Goal: Communication & Community: Answer question/provide support

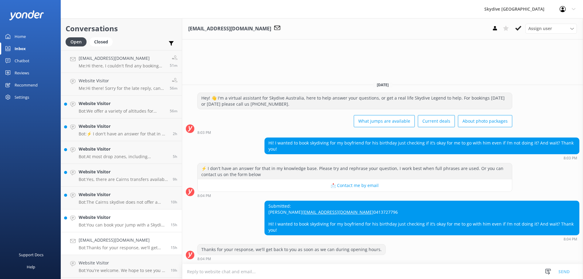
scroll to position [30, 0]
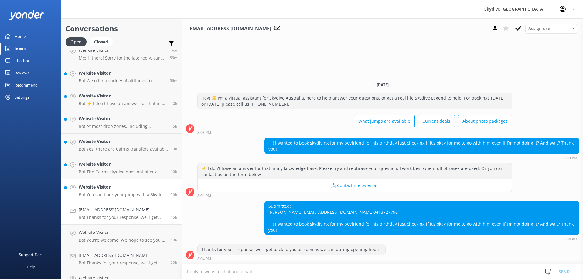
click at [109, 197] on p "Bot: You can book your jump with a Skydive Australia voucher by calling [PHONE_…" at bounding box center [122, 194] width 87 height 5
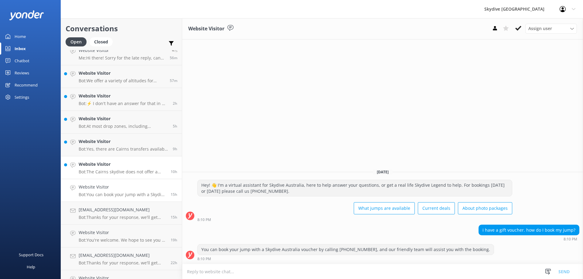
click at [87, 166] on h4 "Website Visitor" at bounding box center [122, 164] width 87 height 7
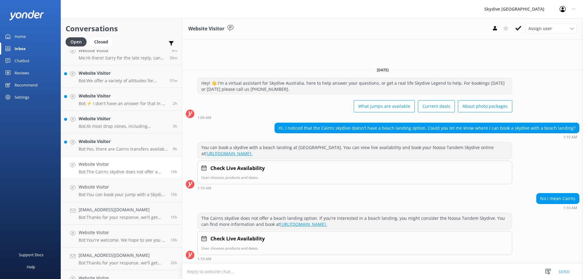
click at [274, 269] on textarea at bounding box center [382, 271] width 401 height 15
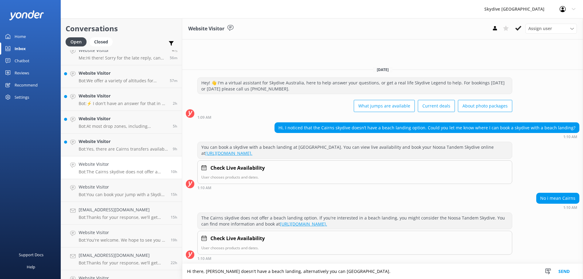
click at [336, 271] on textarea "Hi there, [PERSON_NAME] doesn't have a beach landing, alternatively you can [GE…" at bounding box center [382, 271] width 401 height 15
click at [375, 270] on textarea "Hi there, [PERSON_NAME] doesn't have a beach landing, alternatively you can cho…" at bounding box center [382, 271] width 401 height 15
click at [454, 271] on textarea "Hi there, [PERSON_NAME] doesn't have a beach landing, alternatively you can cho…" at bounding box center [382, 271] width 401 height 15
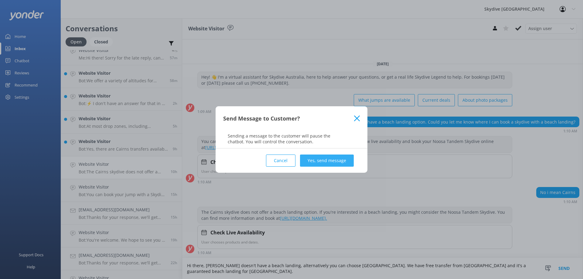
type textarea "Hi there, [PERSON_NAME] doesn't have a beach landing, alternatively you can cho…"
click at [314, 165] on button "Yes, send message" at bounding box center [327, 161] width 54 height 12
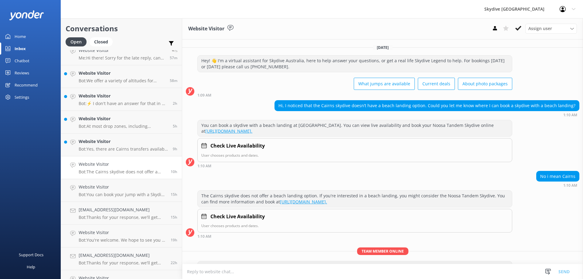
scroll to position [23, 0]
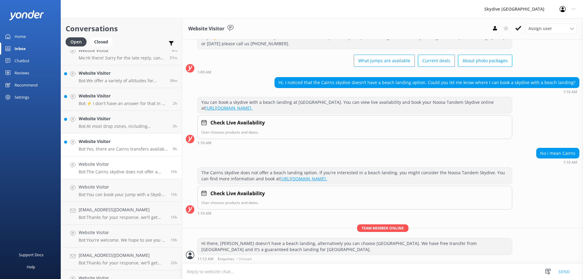
click at [134, 152] on link "Website Visitor Bot: Yes, there are Cairns transfers available from a variety o…" at bounding box center [121, 145] width 121 height 23
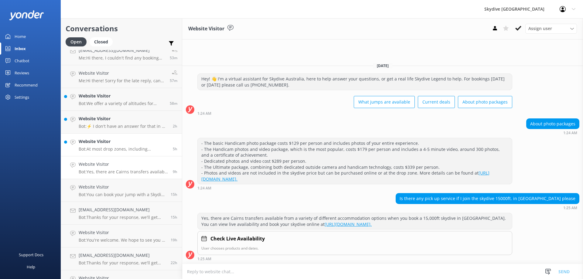
click at [122, 149] on p "Bot: At most drop zones, including [GEOGRAPHIC_DATA], the maximum weight limit …" at bounding box center [124, 148] width 90 height 5
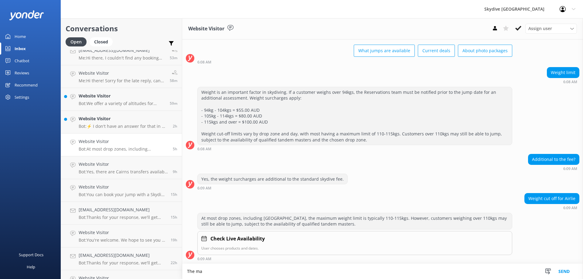
scroll to position [33, 0]
type textarea "The maximum weight for [GEOGRAPHIC_DATA] is 110kg."
click at [294, 272] on textarea "The maximum weight for [GEOGRAPHIC_DATA] is 110kg." at bounding box center [382, 271] width 401 height 15
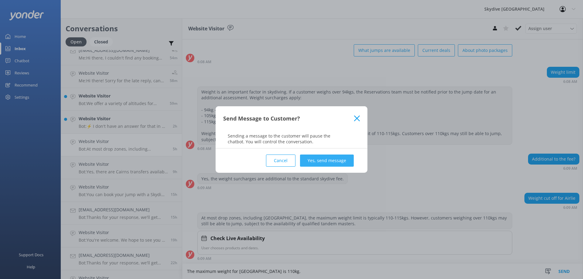
click at [317, 157] on button "Yes, send message" at bounding box center [327, 161] width 54 height 12
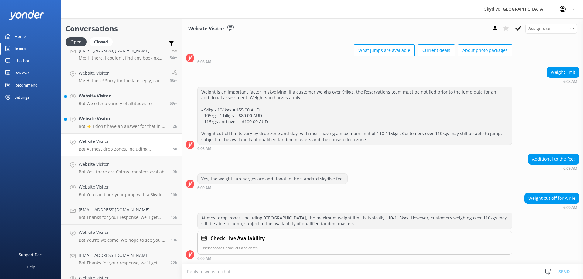
scroll to position [73, 0]
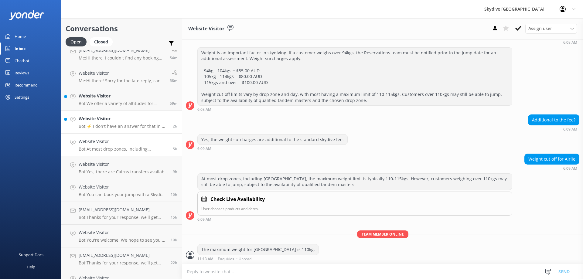
click at [132, 122] on h4 "Website Visitor" at bounding box center [124, 118] width 90 height 7
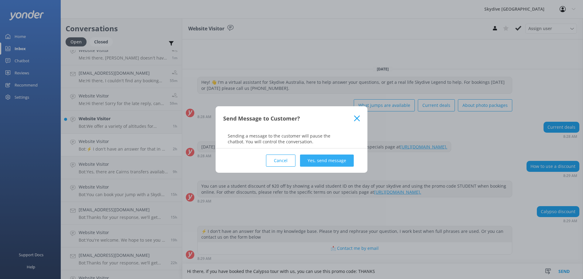
type textarea "Hi there, if you have booked the Calypso tour with us, you can use this promo c…"
click at [332, 160] on button "Yes, send message" at bounding box center [327, 161] width 54 height 12
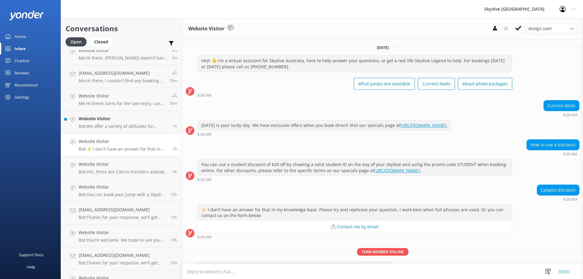
scroll to position [18, 0]
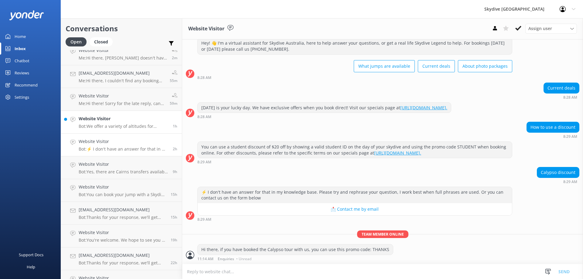
click at [99, 128] on p "Bot: We offer a variety of altitudes for skydiving, with all dropzones providin…" at bounding box center [124, 126] width 90 height 5
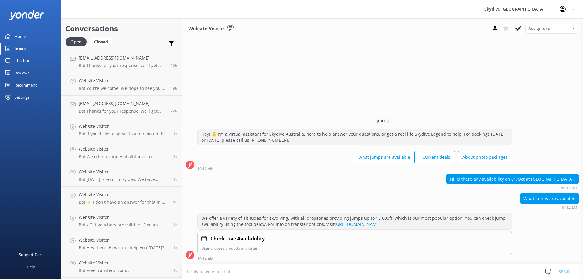
scroll to position [213, 0]
